Goal: Understand process/instructions: Learn how to perform a task or action

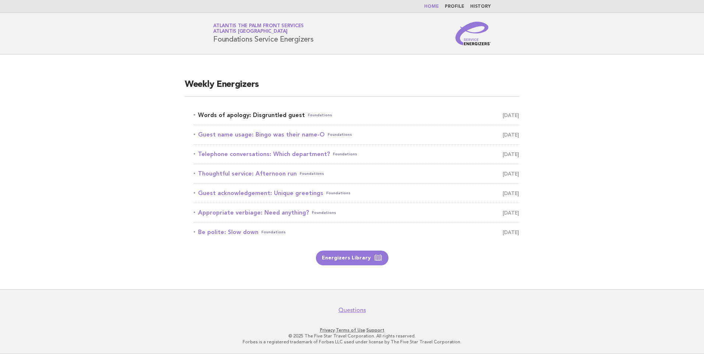
click at [237, 111] on link "Words of apology: Disgruntled guest Foundations [DATE]" at bounding box center [357, 115] width 326 height 10
click at [253, 116] on link "Words of apology: Disgruntled guest Foundations [DATE]" at bounding box center [357, 115] width 326 height 10
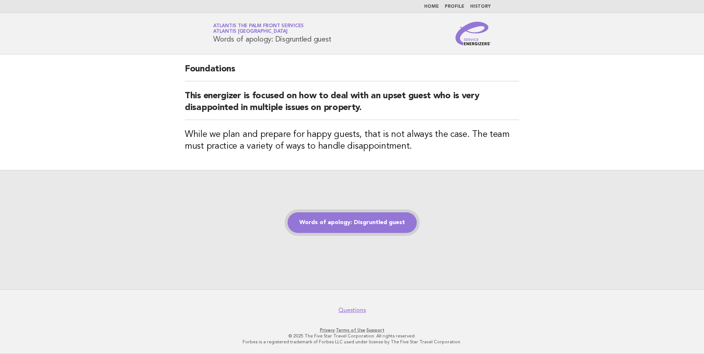
click at [343, 222] on link "Words of apology: Disgruntled guest" at bounding box center [352, 223] width 129 height 21
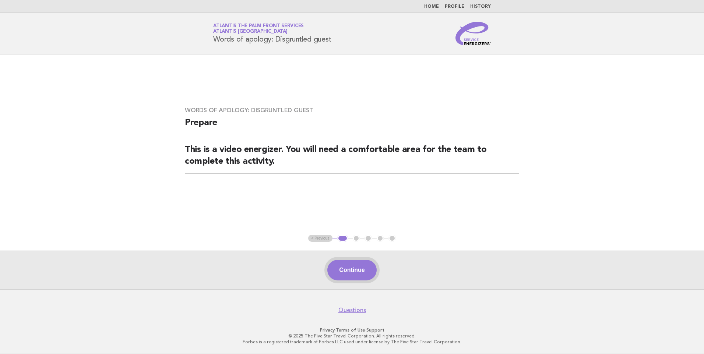
click at [339, 273] on button "Continue" at bounding box center [351, 270] width 49 height 21
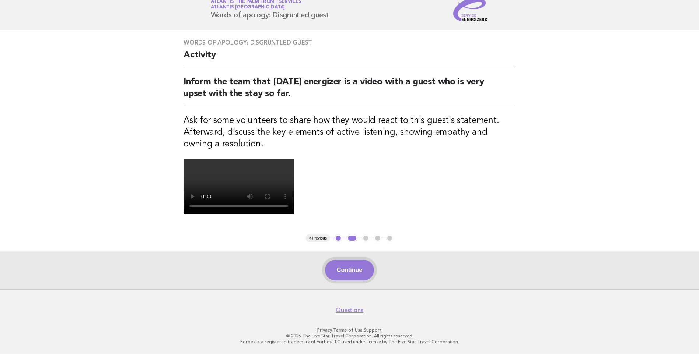
click at [357, 274] on button "Continue" at bounding box center [349, 270] width 49 height 21
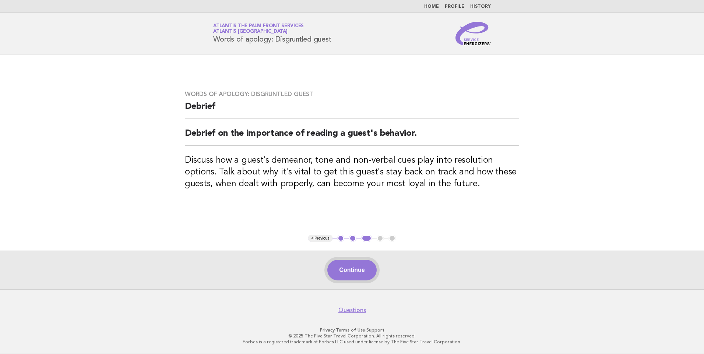
click at [349, 274] on button "Continue" at bounding box center [351, 270] width 49 height 21
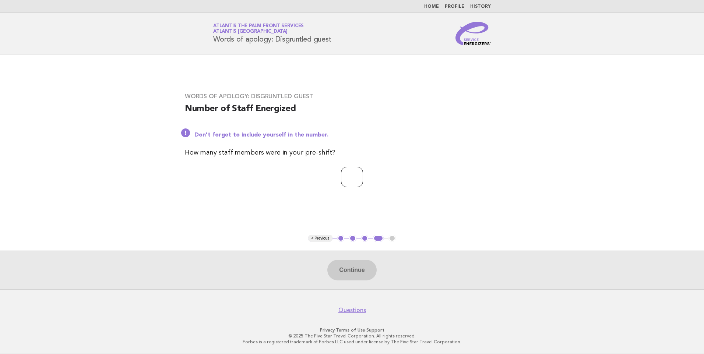
click at [344, 176] on input "number" at bounding box center [352, 177] width 22 height 21
type input "*"
click at [357, 264] on button "Continue" at bounding box center [351, 270] width 49 height 21
